Goal: Task Accomplishment & Management: Use online tool/utility

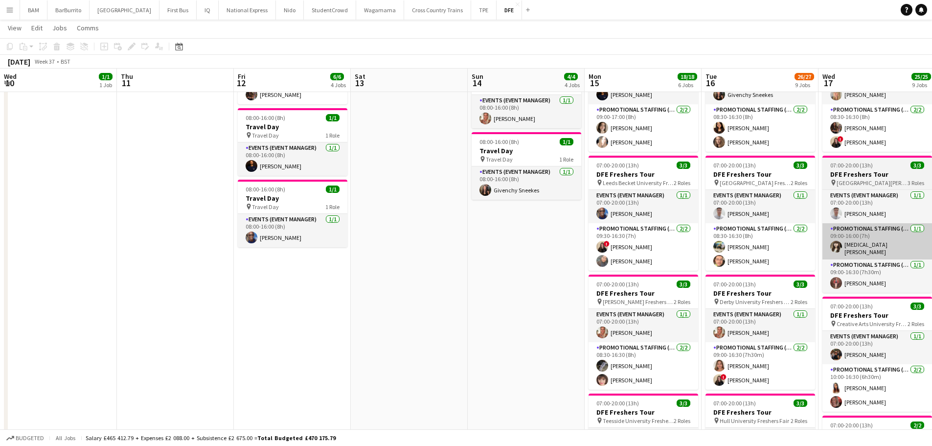
scroll to position [0, 374]
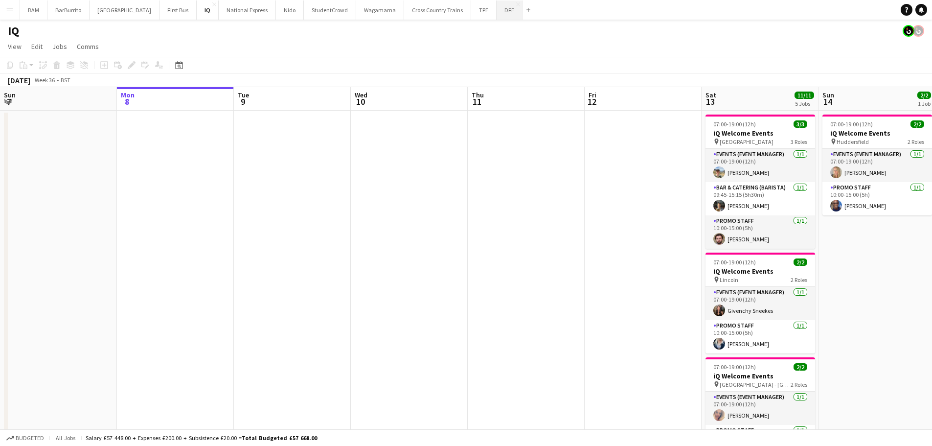
click at [497, 12] on button "DFE Close" at bounding box center [510, 9] width 26 height 19
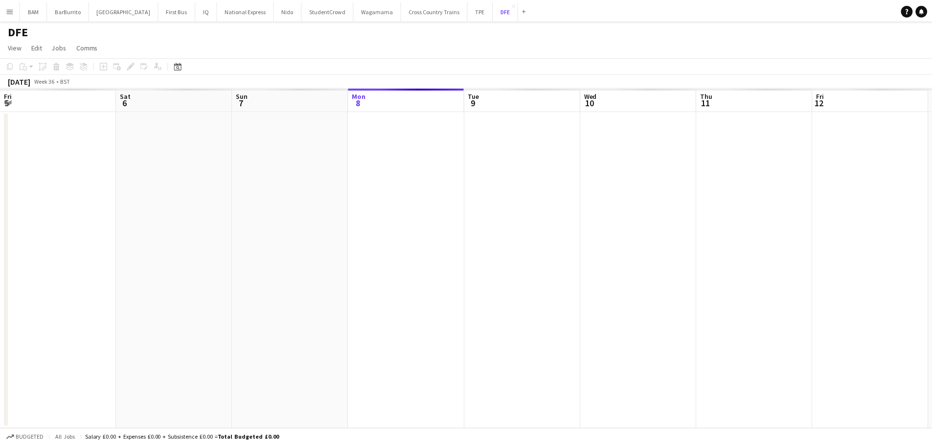
scroll to position [0, 234]
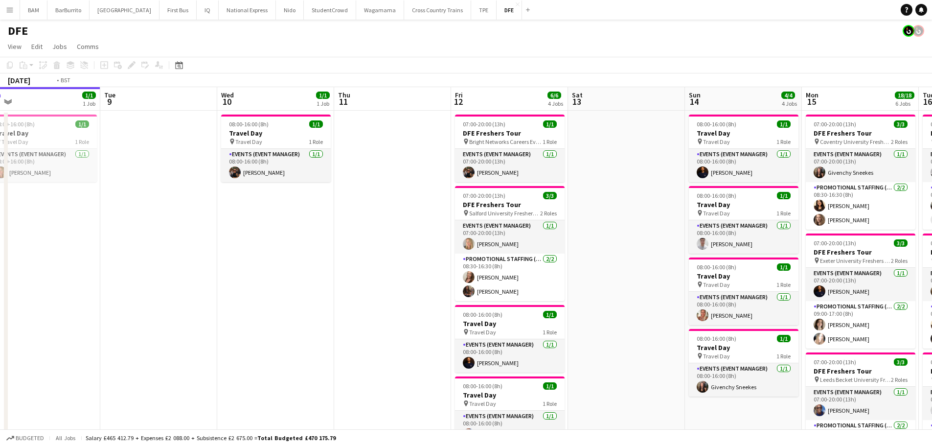
drag, startPoint x: 515, startPoint y: 172, endPoint x: 196, endPoint y: 160, distance: 319.3
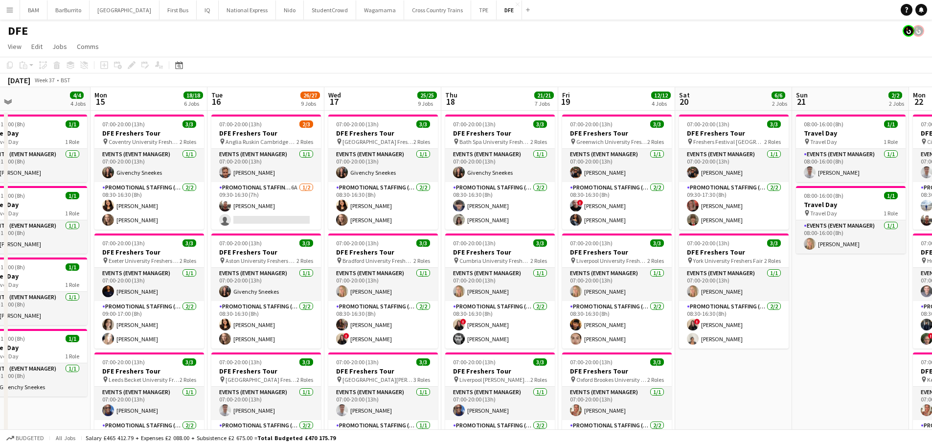
drag, startPoint x: 484, startPoint y: 205, endPoint x: 251, endPoint y: 201, distance: 233.4
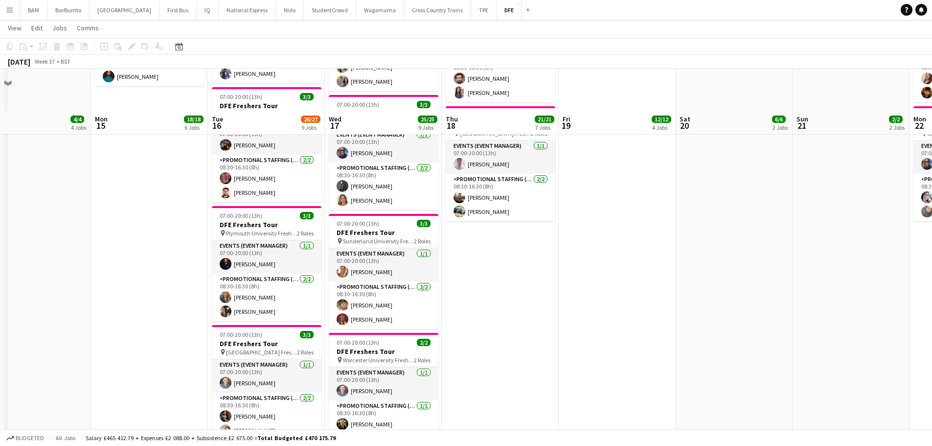
scroll to position [783, 0]
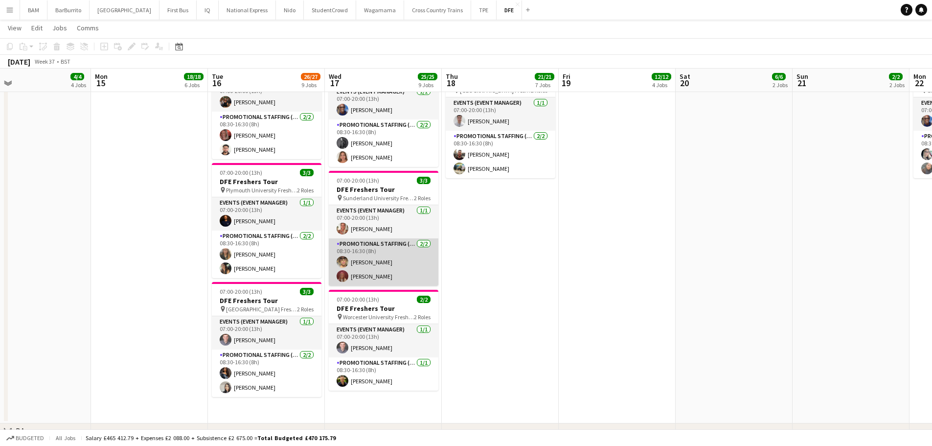
click at [394, 253] on app-card-role "Promotional Staffing (Brand Ambassadors) 2/2 08:30-16:30 (8h) Louise Robson lac…" at bounding box center [384, 261] width 110 height 47
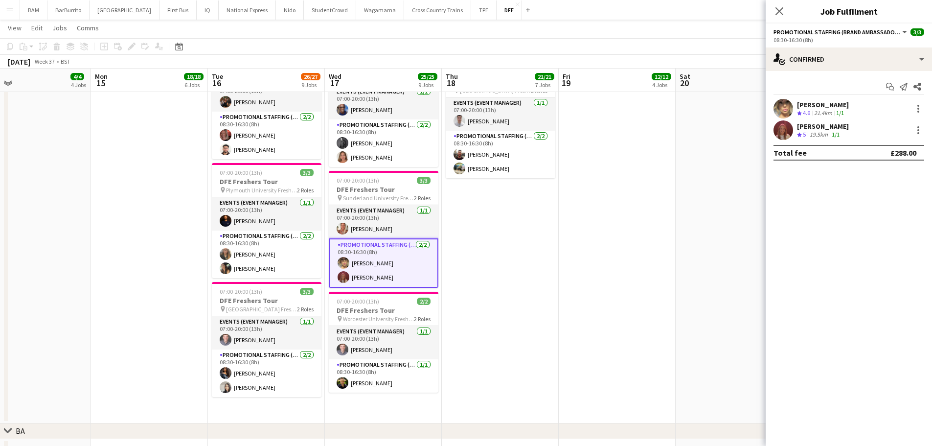
click at [830, 112] on div "21.4km" at bounding box center [823, 113] width 22 height 8
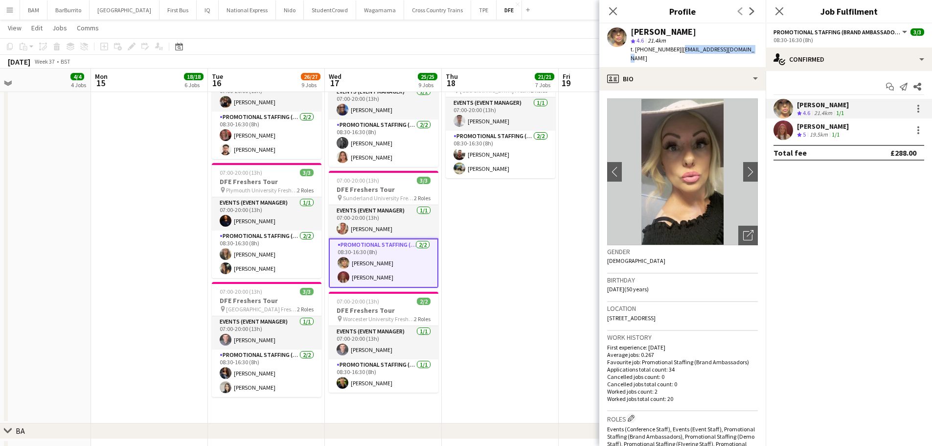
drag, startPoint x: 677, startPoint y: 49, endPoint x: 761, endPoint y: 49, distance: 84.6
click at [761, 49] on app-profile-header "Louise Robson star 4.6 21.4km t. +447737434421 | lolamarilyn@yahoo.co.uk" at bounding box center [682, 45] width 166 height 44
copy span "lolamarilyn@yahoo.co.uk"
click at [683, 49] on span "| lolamarilyn@yahoo.co.uk" at bounding box center [693, 54] width 124 height 16
drag, startPoint x: 677, startPoint y: 48, endPoint x: 764, endPoint y: 47, distance: 86.6
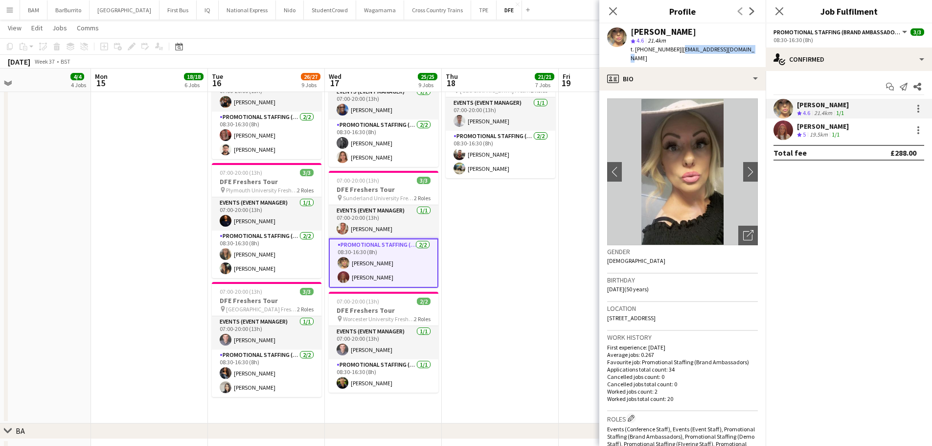
click at [764, 47] on app-profile-header "Louise Robson star 4.6 21.4km t. +447737434421 | lolamarilyn@yahoo.co.uk" at bounding box center [682, 45] width 166 height 44
copy span "lolamarilyn@yahoo.co.uk"
click at [857, 133] on div "lacie spoors Crew rating 5 19.5km 1/1" at bounding box center [849, 130] width 166 height 20
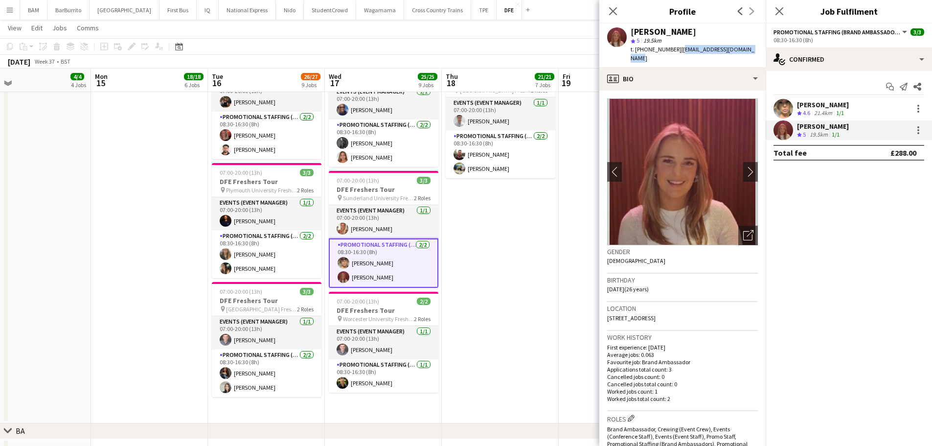
drag, startPoint x: 678, startPoint y: 49, endPoint x: 746, endPoint y: 46, distance: 68.1
click at [746, 46] on div "lacie spoors star 5 19.5km t. +447786921167 | lacie.spoors@hotmail.co.uk" at bounding box center [682, 45] width 166 height 44
copy span "lacie.spoors@hotmail.co.uk"
click at [517, 58] on div "September 2025 Week 37 • BST" at bounding box center [466, 62] width 932 height 14
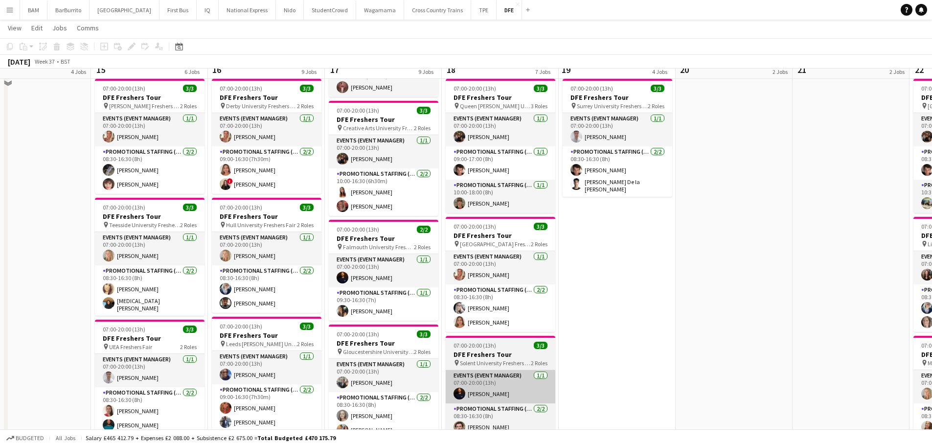
scroll to position [343, 0]
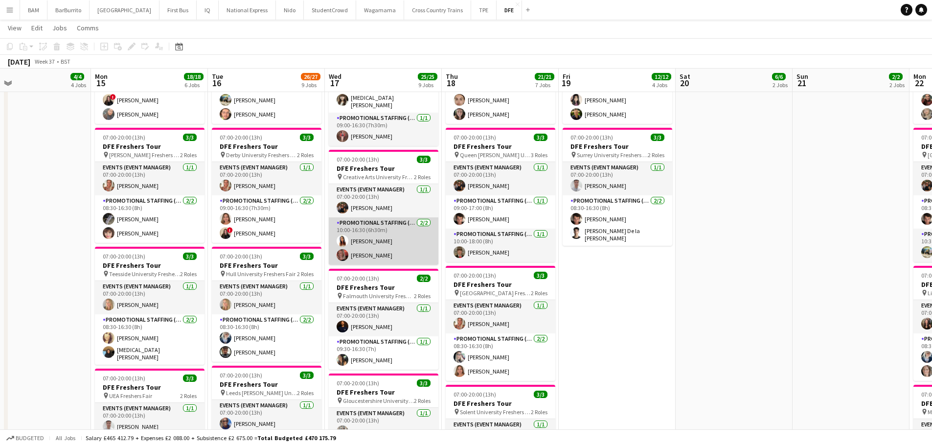
click at [401, 228] on app-card-role "Promotional Staffing (Brand Ambassadors) 2/2 10:00-16:30 (6h30m) Faye-Marie Smi…" at bounding box center [384, 240] width 110 height 47
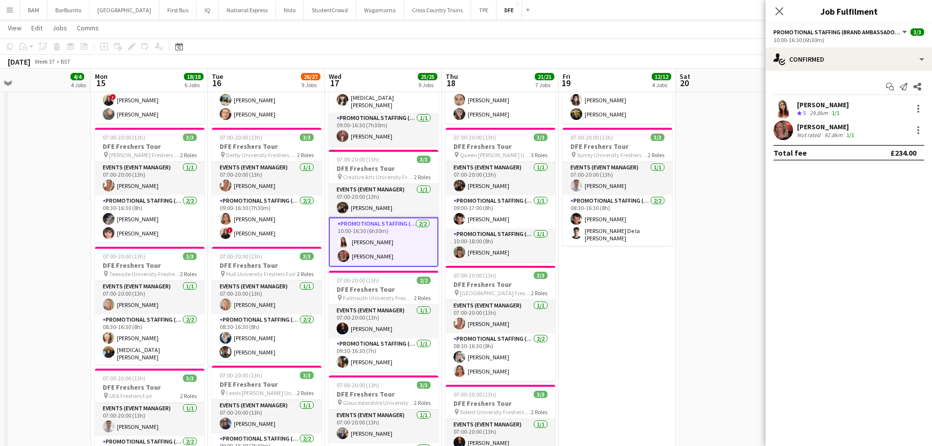
click at [822, 106] on div "[PERSON_NAME]" at bounding box center [823, 104] width 52 height 9
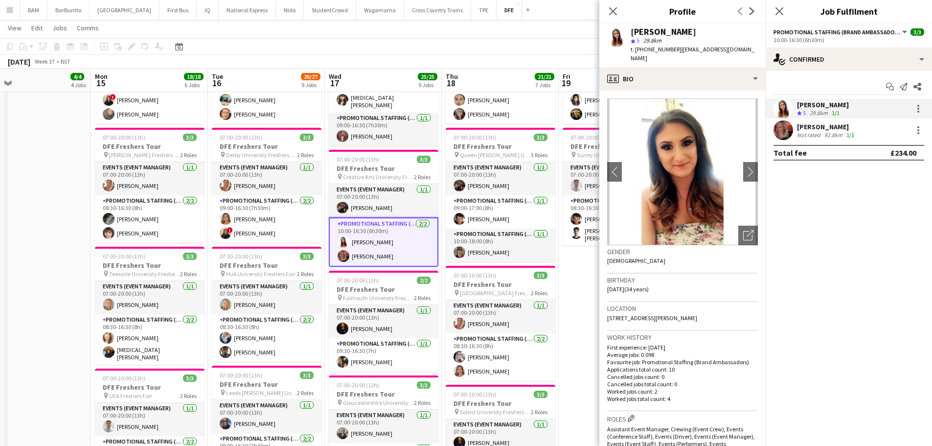
drag, startPoint x: 676, startPoint y: 50, endPoint x: 757, endPoint y: 50, distance: 81.2
click at [757, 50] on app-profile-header "Faye-Marie Smith star 5 29.8km t. +447756280762 | fayemariezsmith@aol.com" at bounding box center [682, 45] width 166 height 44
copy span "fayemariezsmith@aol.com"
click at [823, 137] on div "92.8km" at bounding box center [834, 134] width 22 height 7
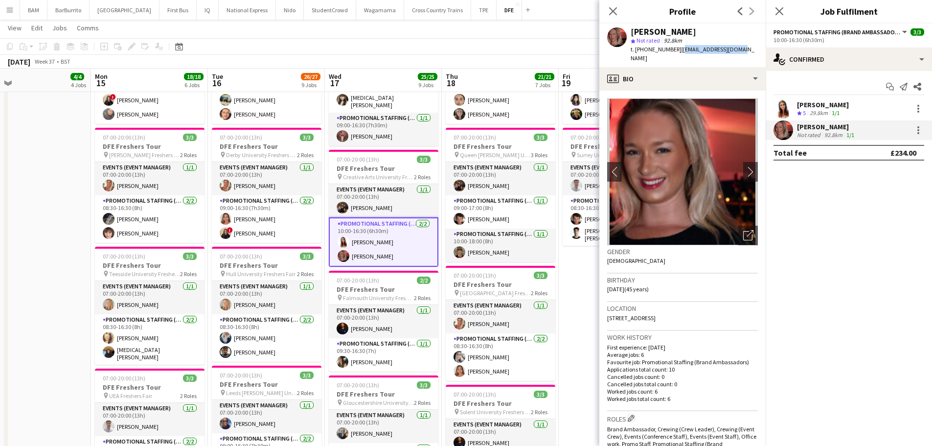
drag, startPoint x: 677, startPoint y: 47, endPoint x: 754, endPoint y: 47, distance: 76.3
click at [754, 47] on app-profile-header "Elva Tynan star Not rated 92.8km t. +447506733885 | elvatynan@icloud.com" at bounding box center [682, 45] width 166 height 44
copy span "elvatynan@icloud.com"
drag, startPoint x: 515, startPoint y: 33, endPoint x: 518, endPoint y: 39, distance: 6.6
click at [515, 33] on app-page-menu "View Day view expanded Day view collapsed Month view Date picker Jump to today …" at bounding box center [466, 29] width 932 height 19
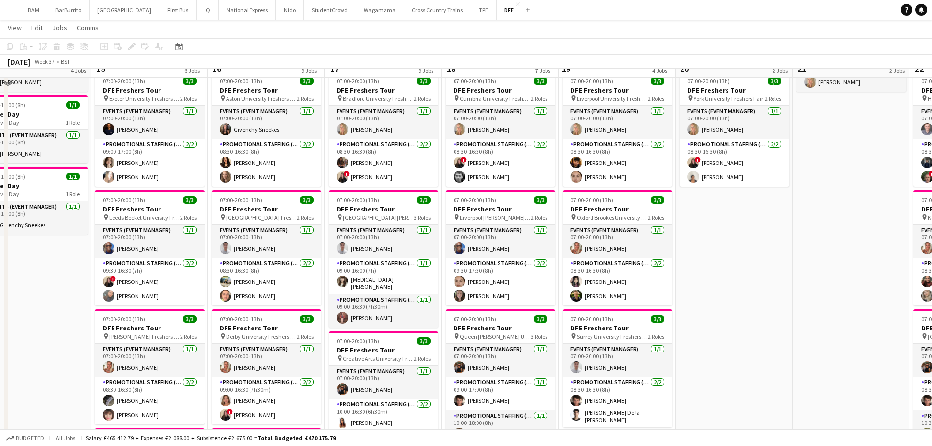
scroll to position [147, 0]
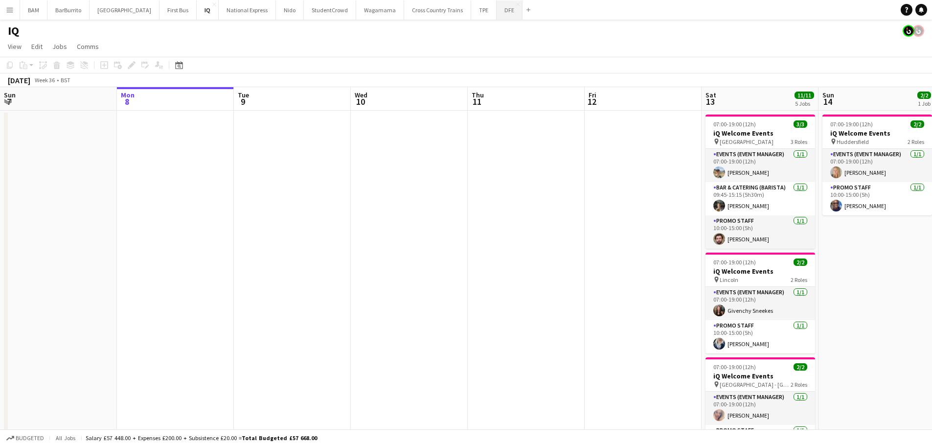
click at [497, 16] on button "DFE Close" at bounding box center [510, 9] width 26 height 19
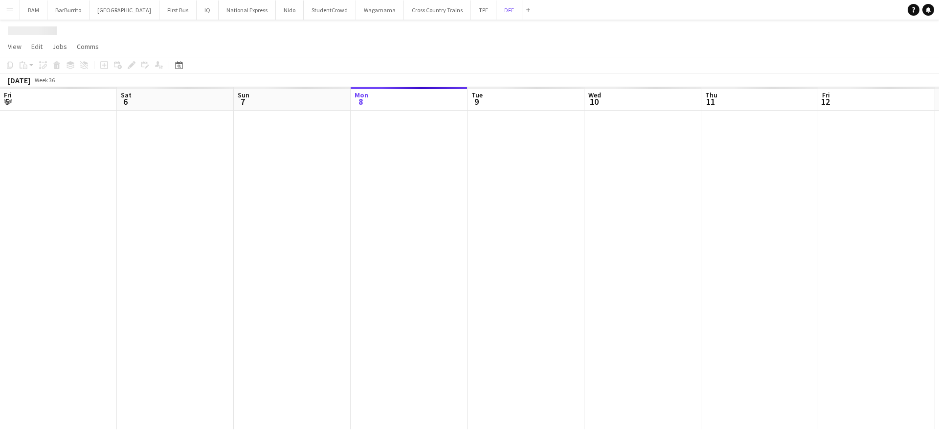
scroll to position [0, 234]
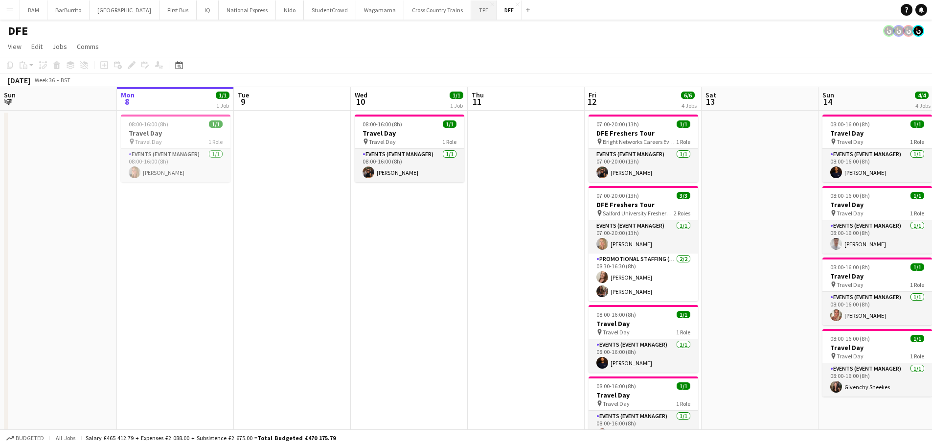
click at [471, 10] on button "TPE Close" at bounding box center [483, 9] width 25 height 19
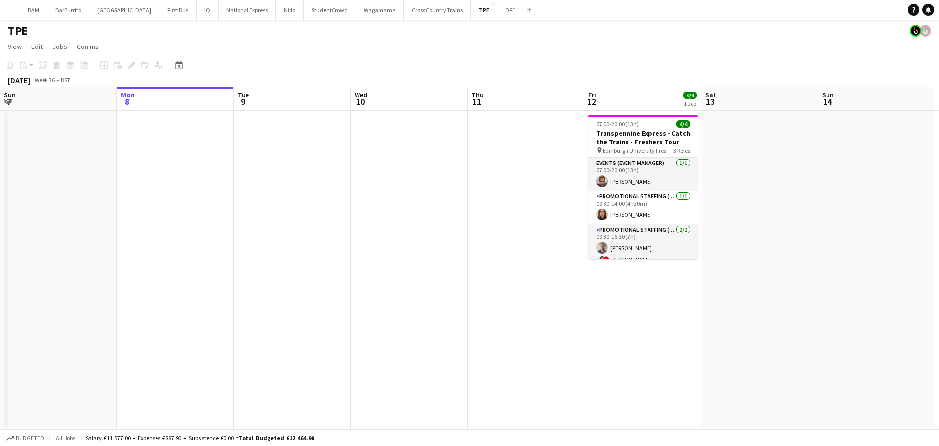
scroll to position [0, 309]
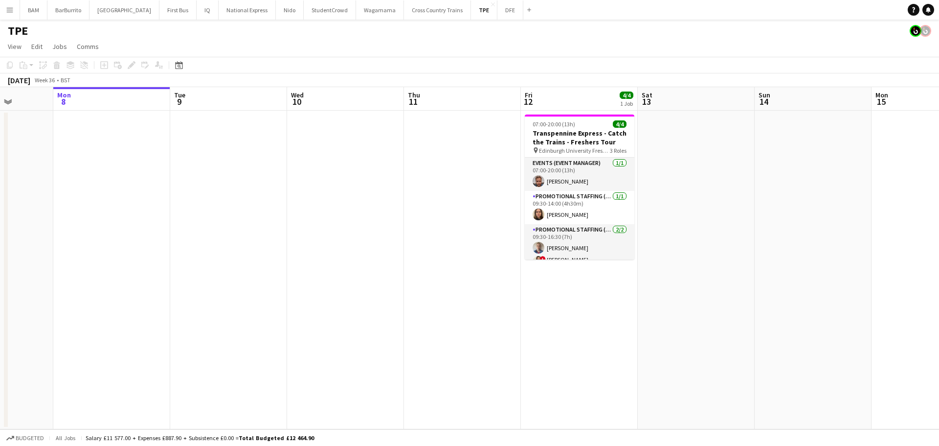
drag, startPoint x: 507, startPoint y: 178, endPoint x: 466, endPoint y: 175, distance: 41.2
click at [462, 175] on app-calendar-viewport "Fri 5 Sat 6 Sun 7 Mon 8 Tue 9 Wed 10 Thu 11 Fri 12 4/4 1 Job Sat 13 Sun 14 Mon …" at bounding box center [469, 258] width 939 height 342
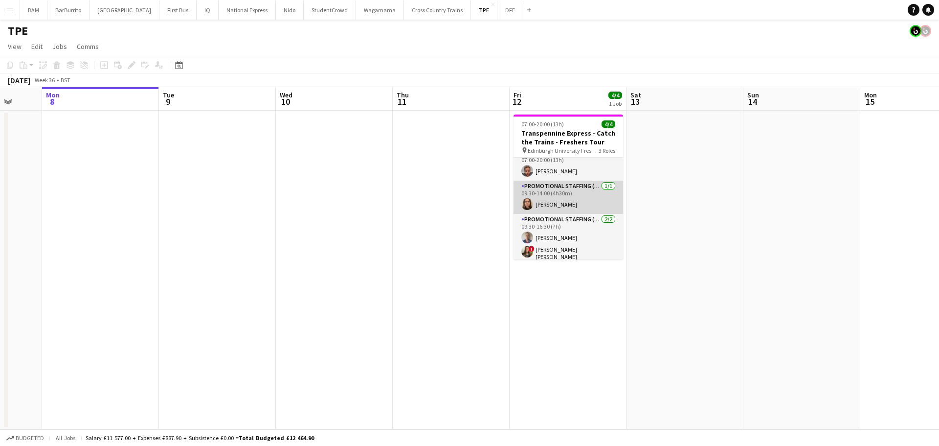
scroll to position [12, 0]
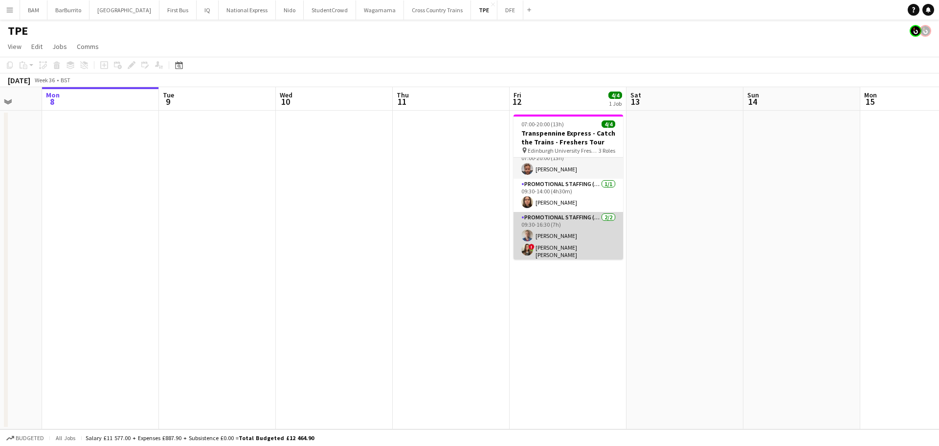
click at [582, 245] on app-card-role "Promotional Staffing (Brand Ambassadors) 2/2 09:30-16:30 (7h) Ksenia Arkhipov !…" at bounding box center [569, 237] width 110 height 50
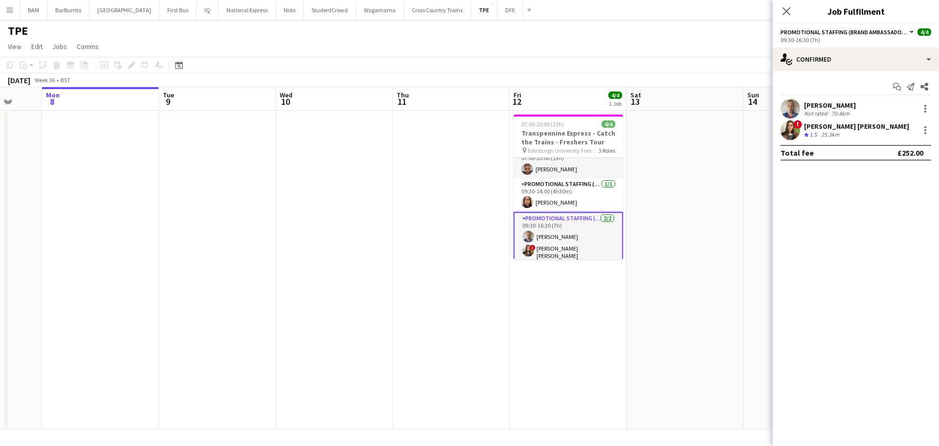
click at [852, 131] on div "Crew rating 1.5 25.3km" at bounding box center [856, 135] width 105 height 8
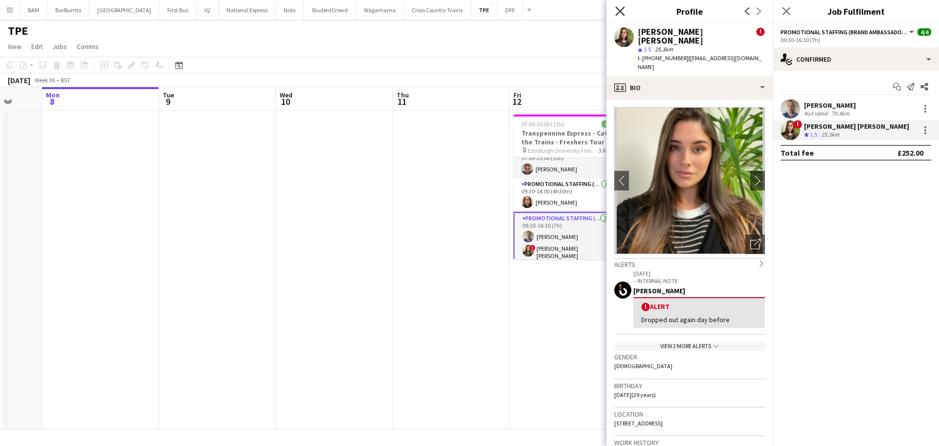
click at [616, 7] on icon "Close pop-in" at bounding box center [620, 10] width 9 height 9
